Goal: Information Seeking & Learning: Learn about a topic

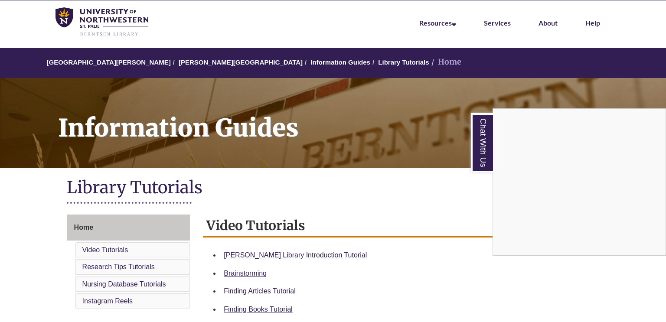
scroll to position [30, 0]
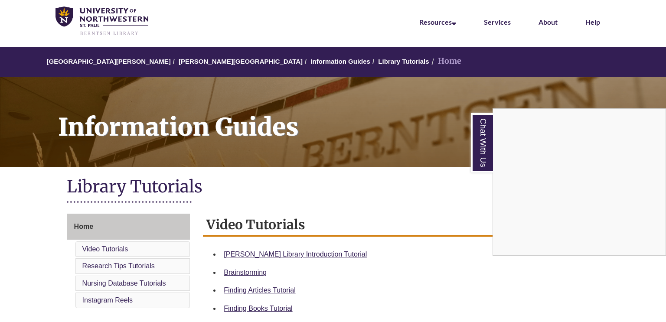
click at [190, 62] on div "Chat With Us" at bounding box center [333, 161] width 666 height 322
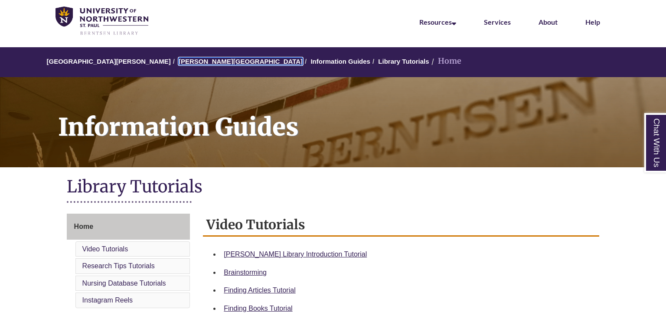
click at [199, 60] on link "[PERSON_NAME][GEOGRAPHIC_DATA]" at bounding box center [241, 61] width 124 height 7
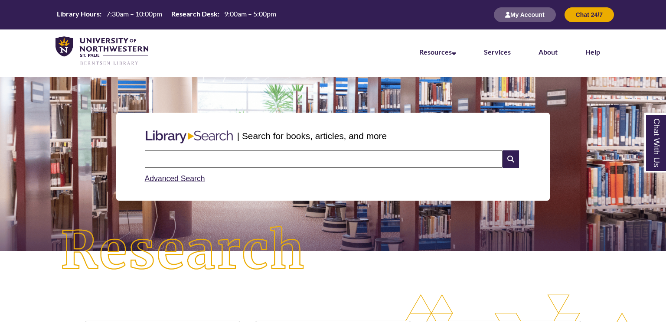
scroll to position [4, 4]
click at [242, 157] on input "text" at bounding box center [324, 158] width 358 height 17
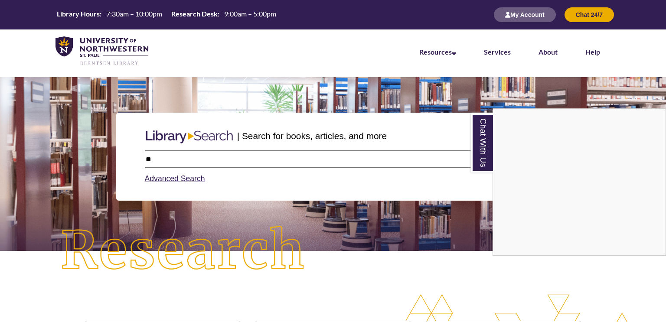
type input "*"
type input "**********"
